Goal: Task Accomplishment & Management: Use online tool/utility

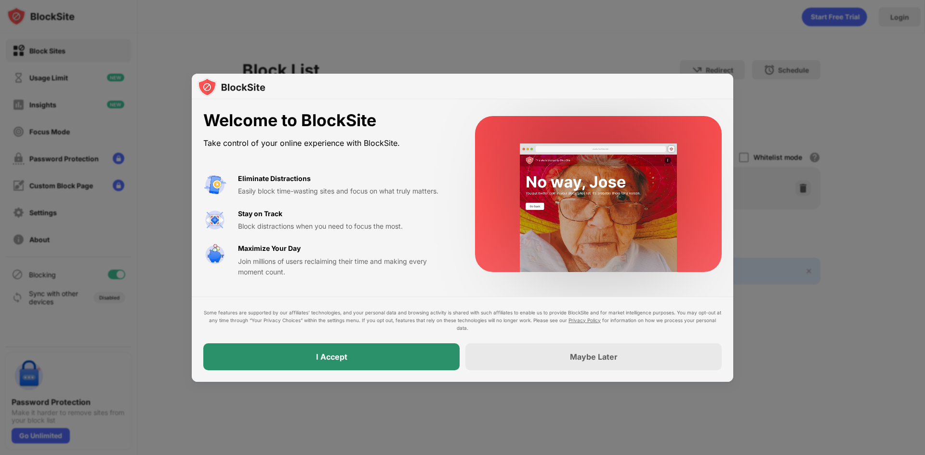
click at [355, 365] on div "I Accept" at bounding box center [331, 356] width 256 height 27
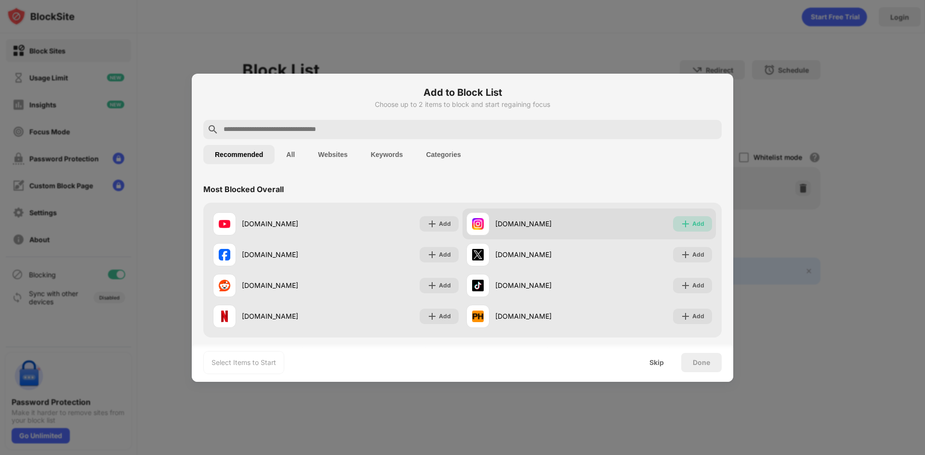
click at [692, 226] on div "Add" at bounding box center [698, 224] width 12 height 10
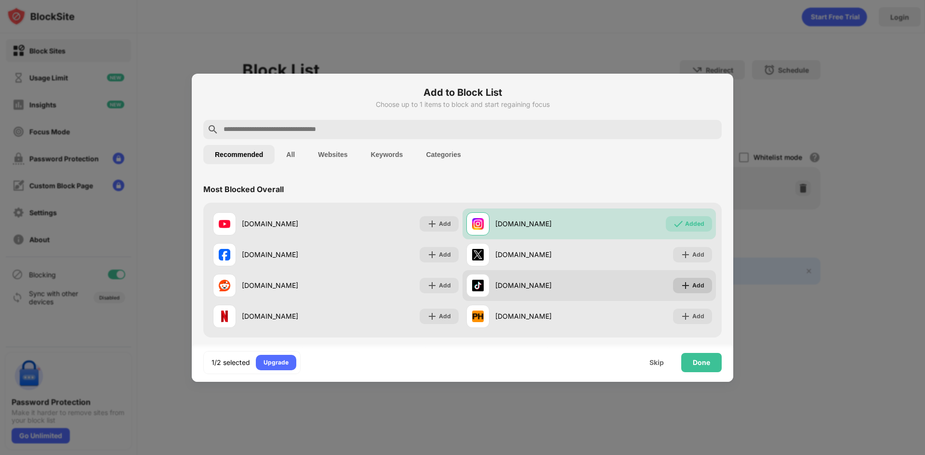
click at [692, 289] on div "Add" at bounding box center [698, 286] width 12 height 10
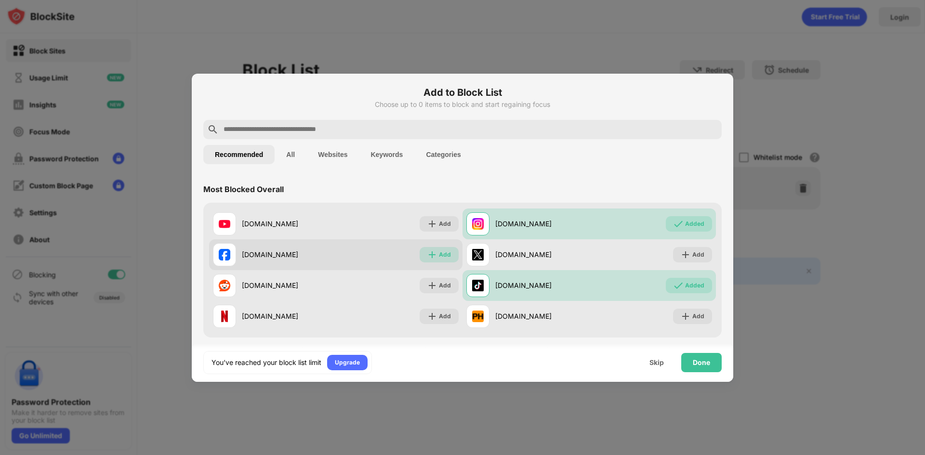
click at [434, 255] on div "Add" at bounding box center [439, 254] width 39 height 15
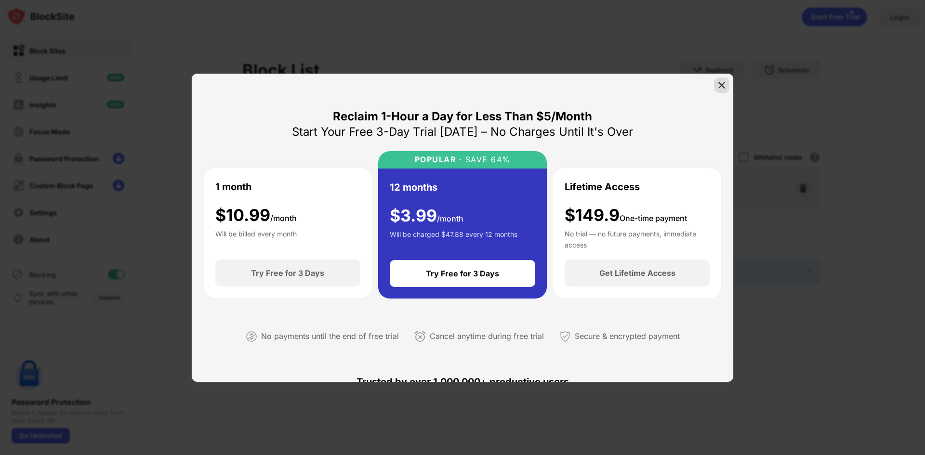
click at [724, 84] on img at bounding box center [722, 85] width 10 height 10
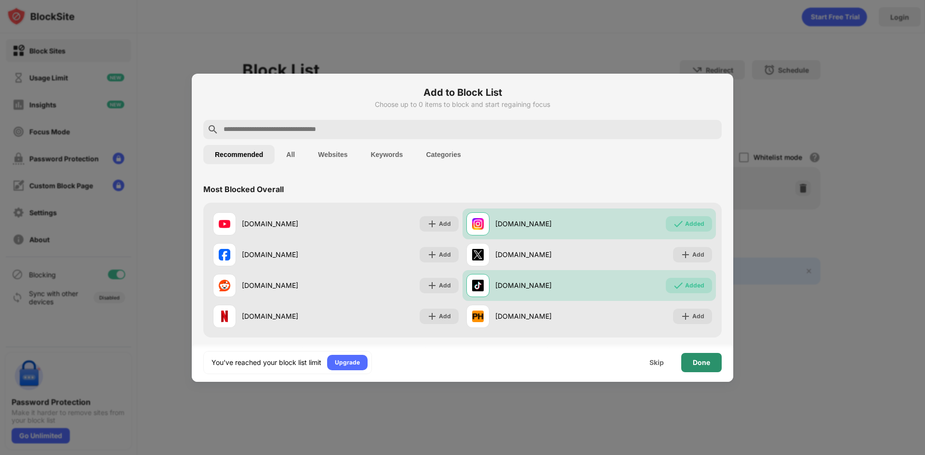
click at [699, 365] on div "Done" at bounding box center [701, 363] width 17 height 8
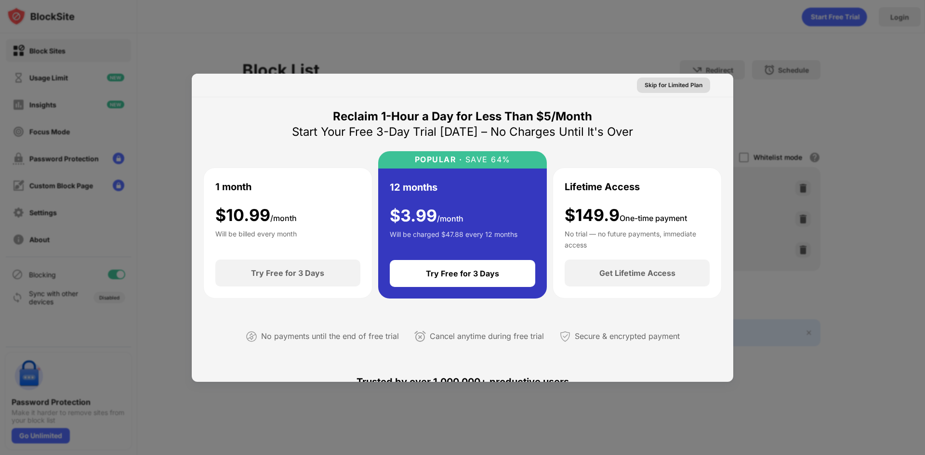
click at [676, 87] on div "Skip for Limited Plan" at bounding box center [673, 85] width 58 height 10
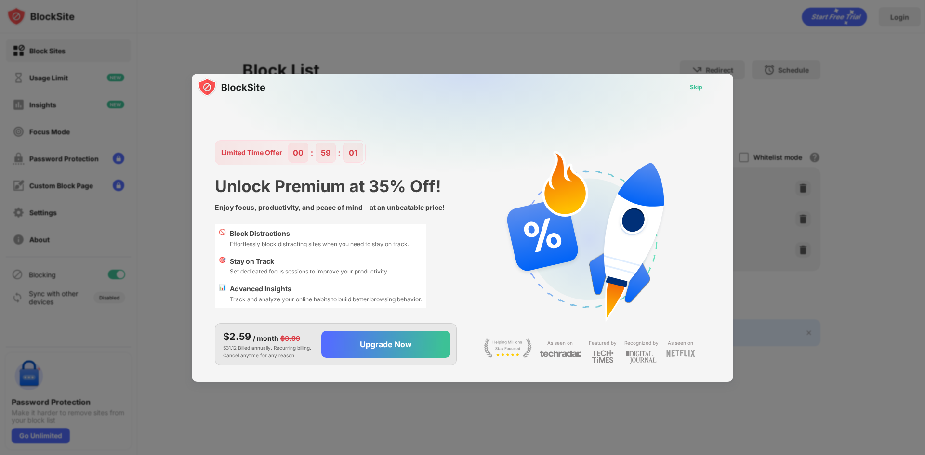
click at [697, 91] on div "Skip" at bounding box center [696, 87] width 13 height 10
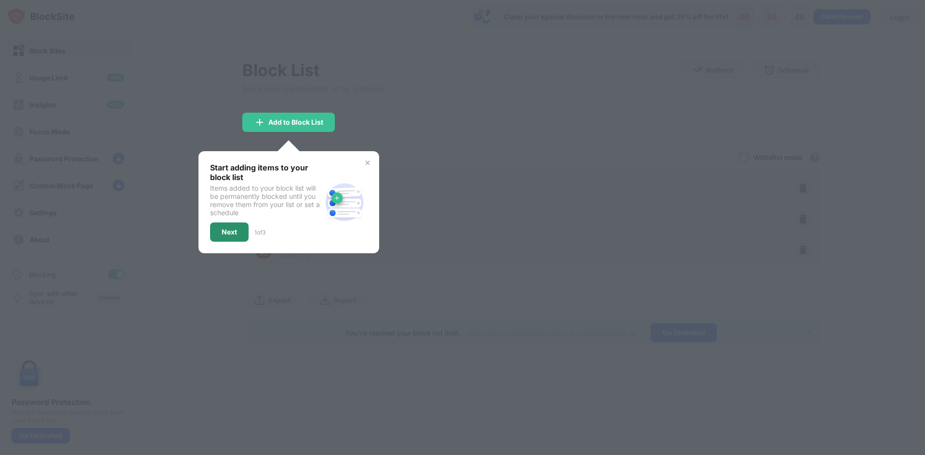
click at [227, 231] on div "Next" at bounding box center [229, 232] width 15 height 8
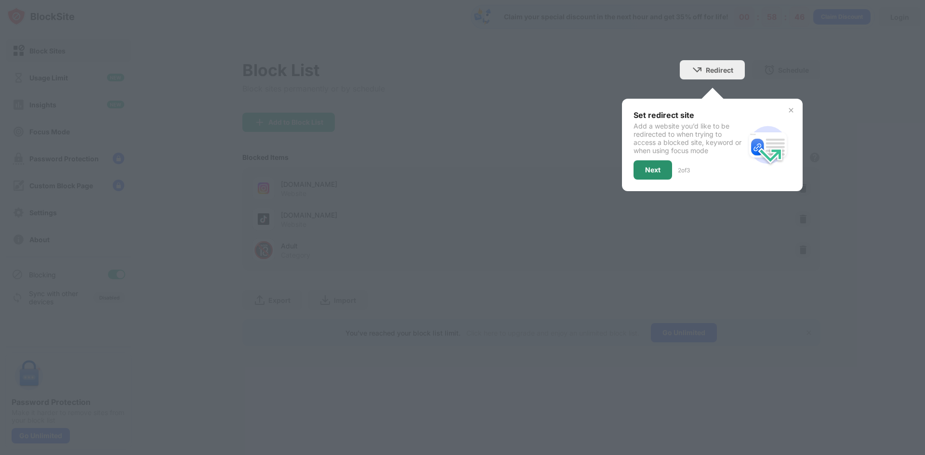
click at [645, 173] on div "Next" at bounding box center [652, 170] width 15 height 8
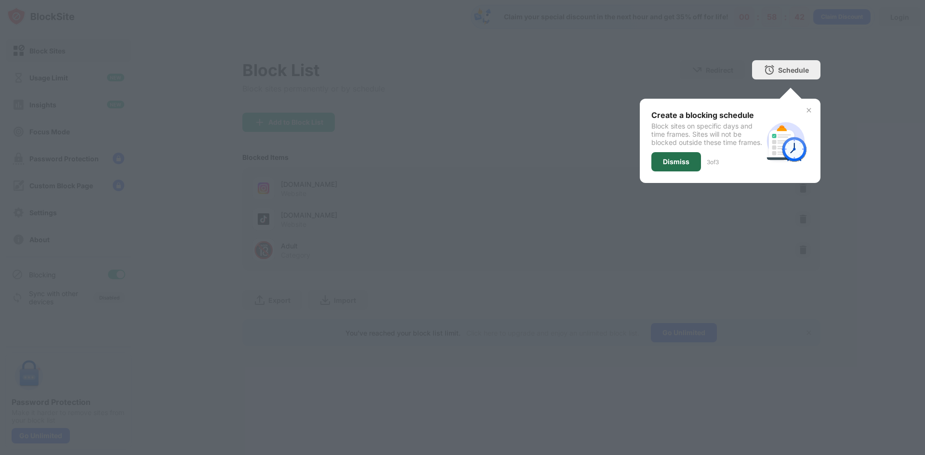
click at [676, 166] on div "Dismiss" at bounding box center [676, 162] width 26 height 8
